Goal: Task Accomplishment & Management: Use online tool/utility

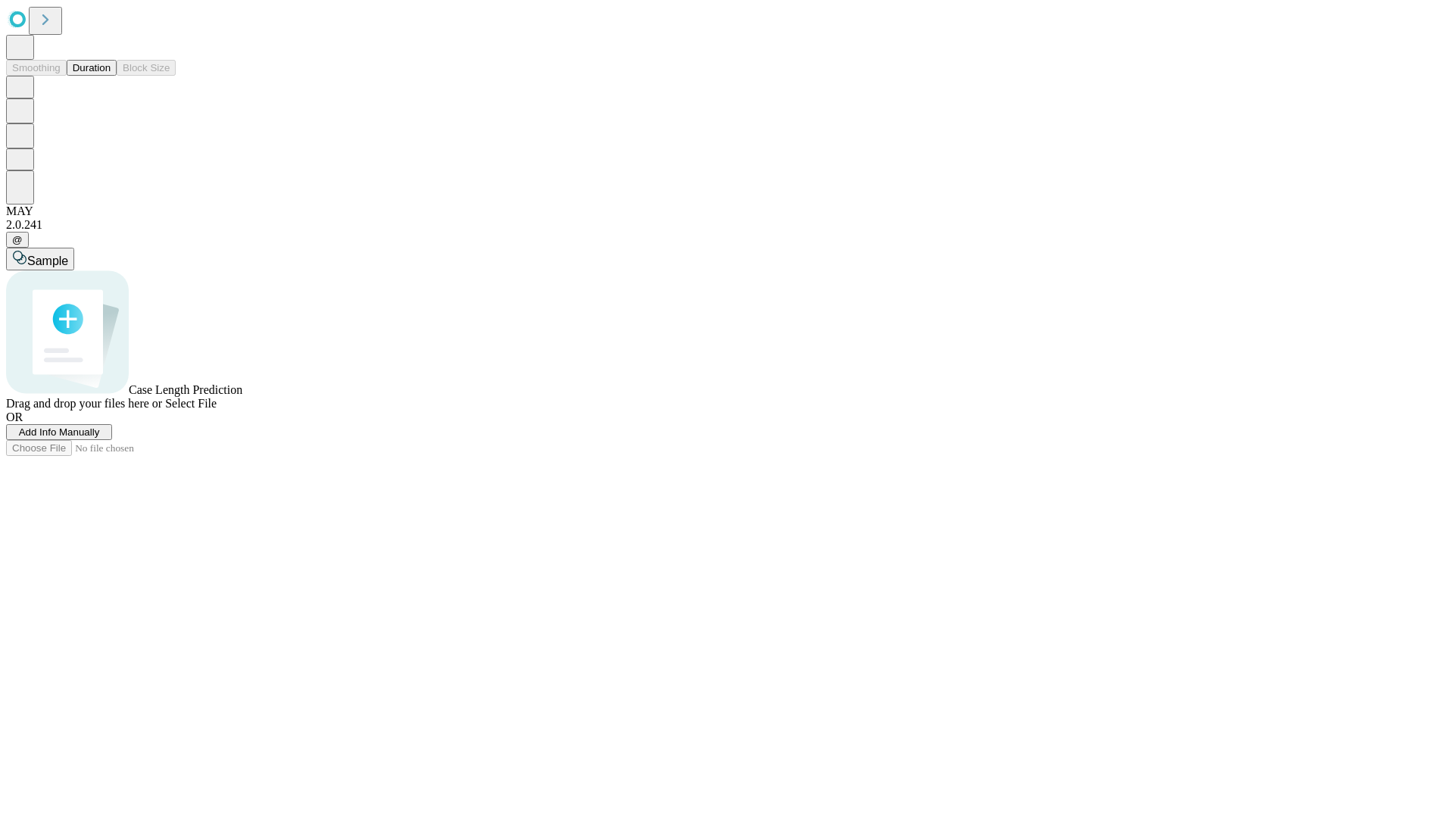
click at [111, 76] on button "Duration" at bounding box center [92, 68] width 50 height 16
click at [217, 410] on span "Select File" at bounding box center [191, 403] width 52 height 13
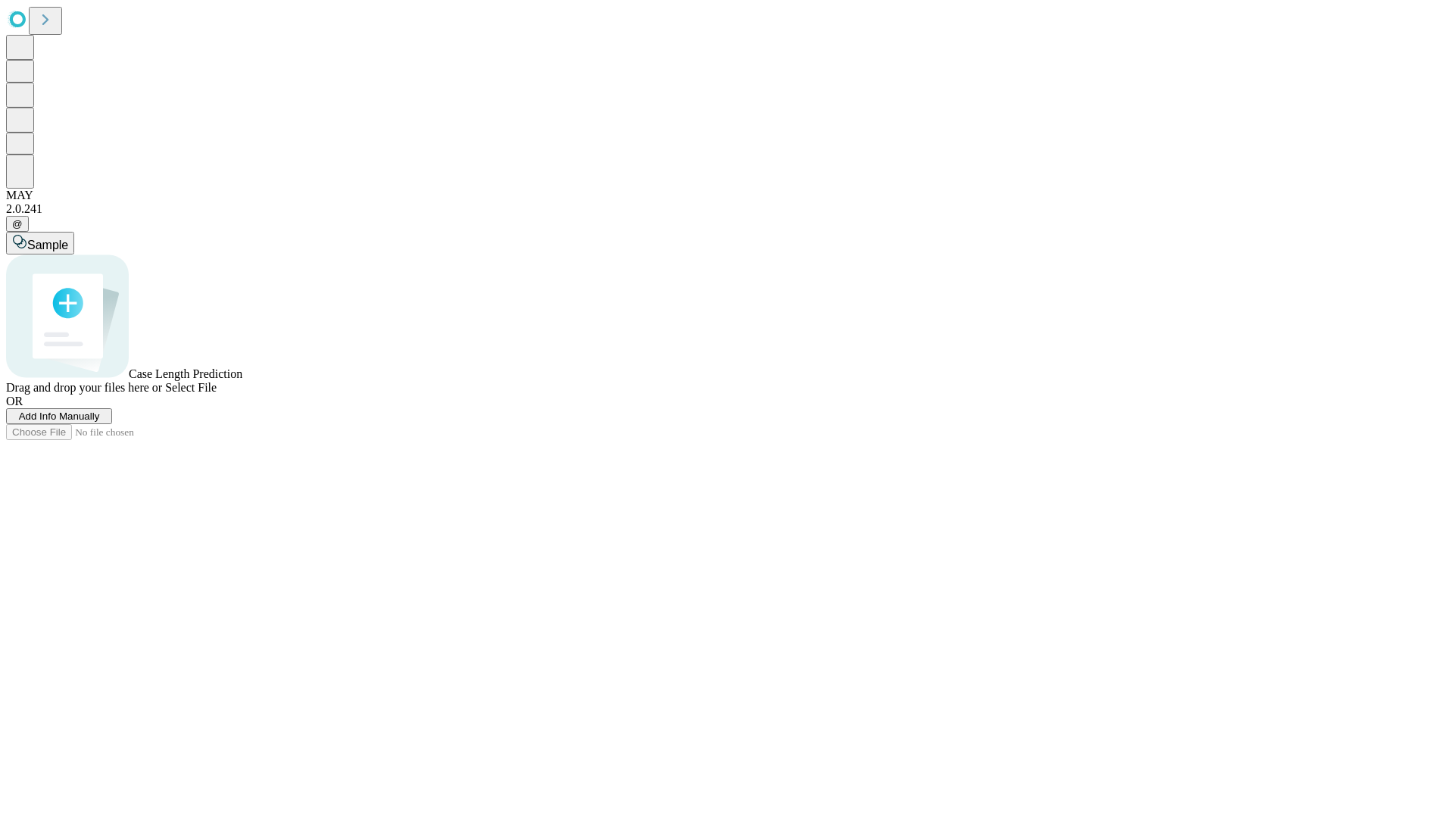
click at [217, 394] on span "Select File" at bounding box center [191, 387] width 52 height 13
